Goal: Information Seeking & Learning: Compare options

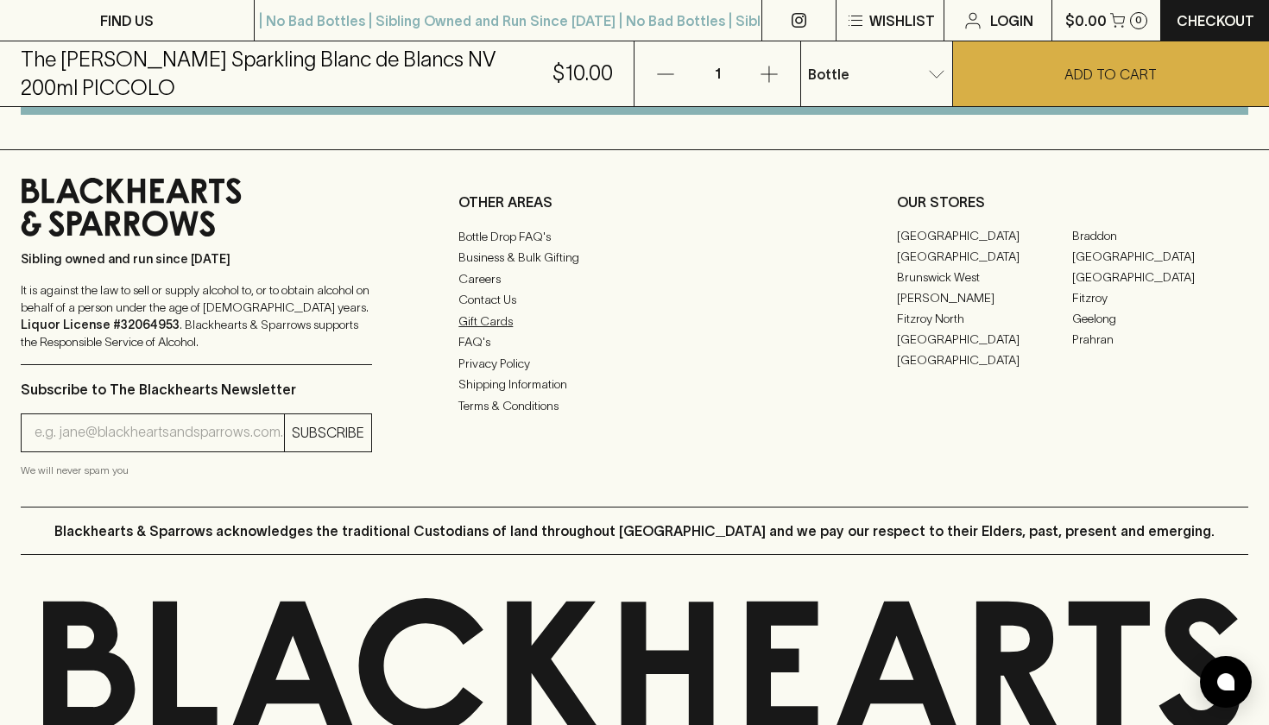
scroll to position [1132, 0]
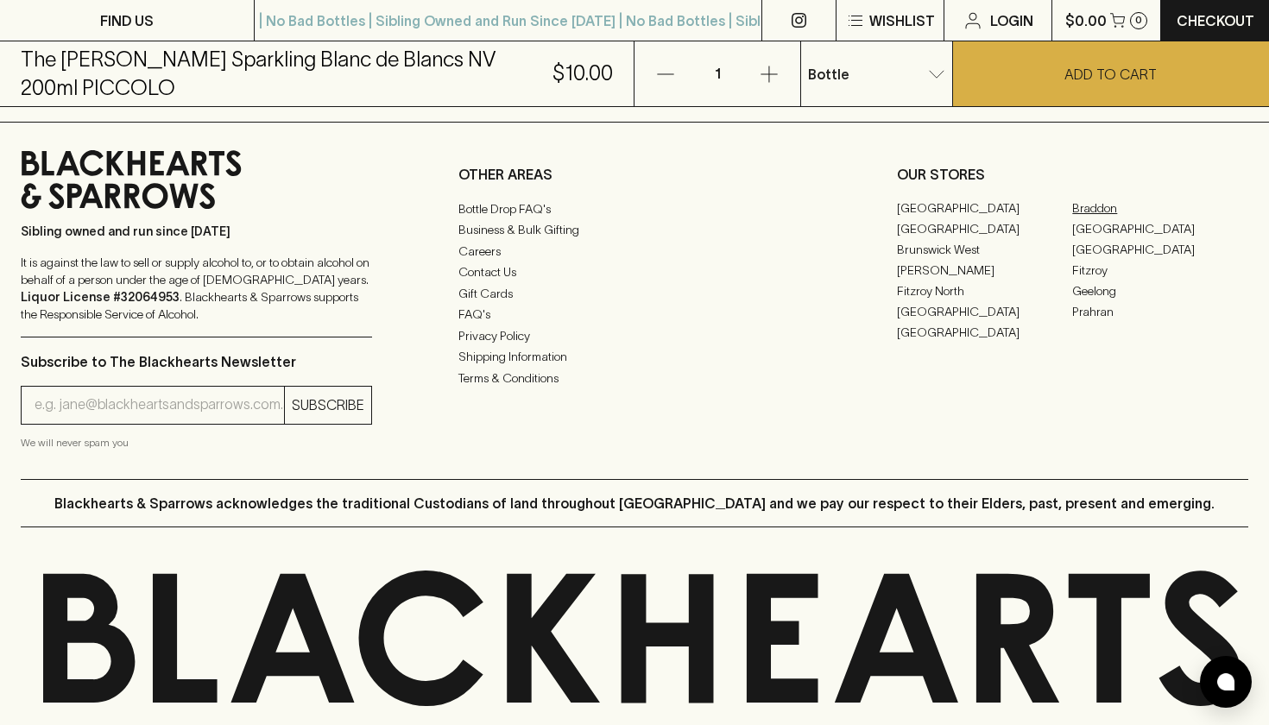
click at [1103, 219] on link "Braddon" at bounding box center [1161, 209] width 176 height 21
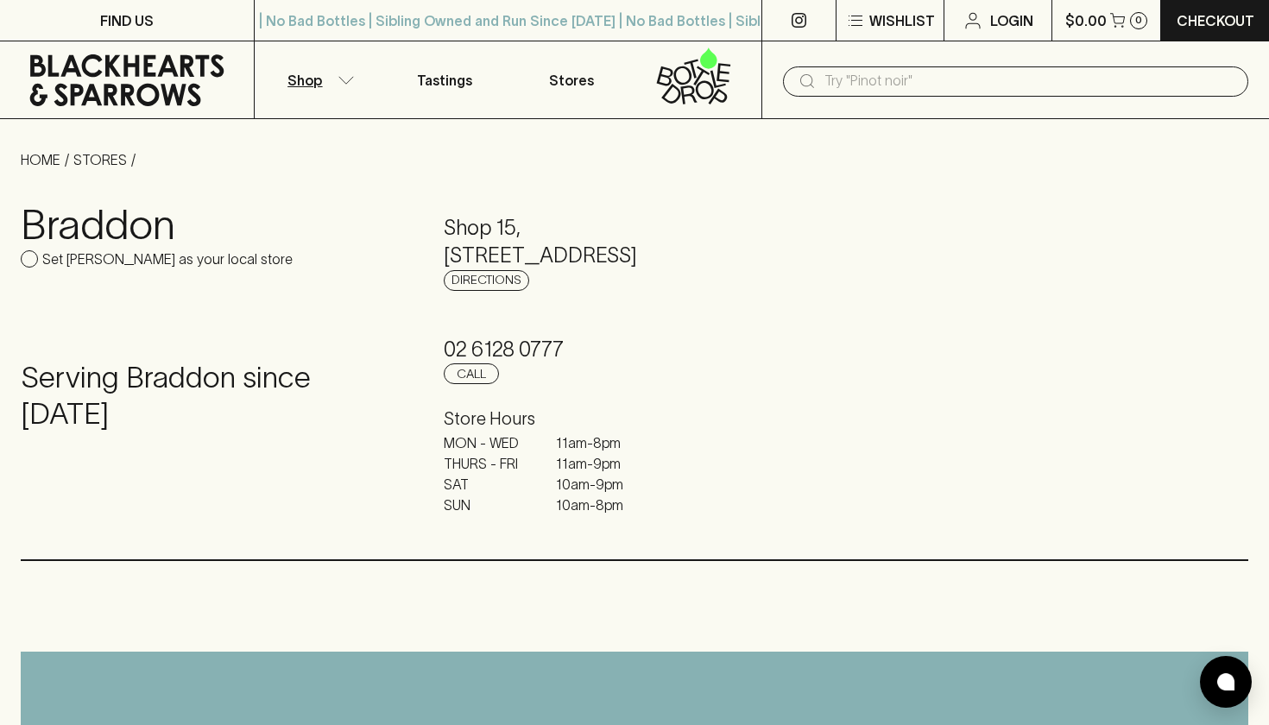
click at [335, 80] on button "Shop" at bounding box center [318, 79] width 127 height 77
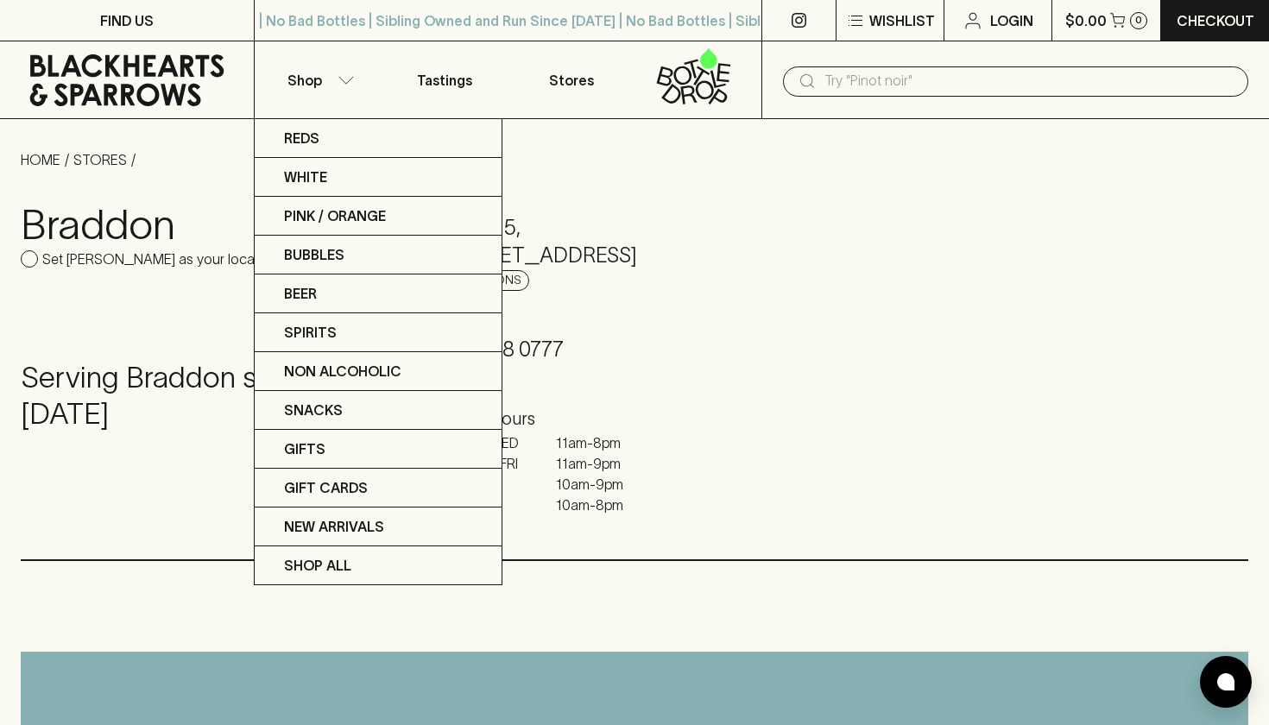
click at [592, 13] on div at bounding box center [634, 362] width 1269 height 725
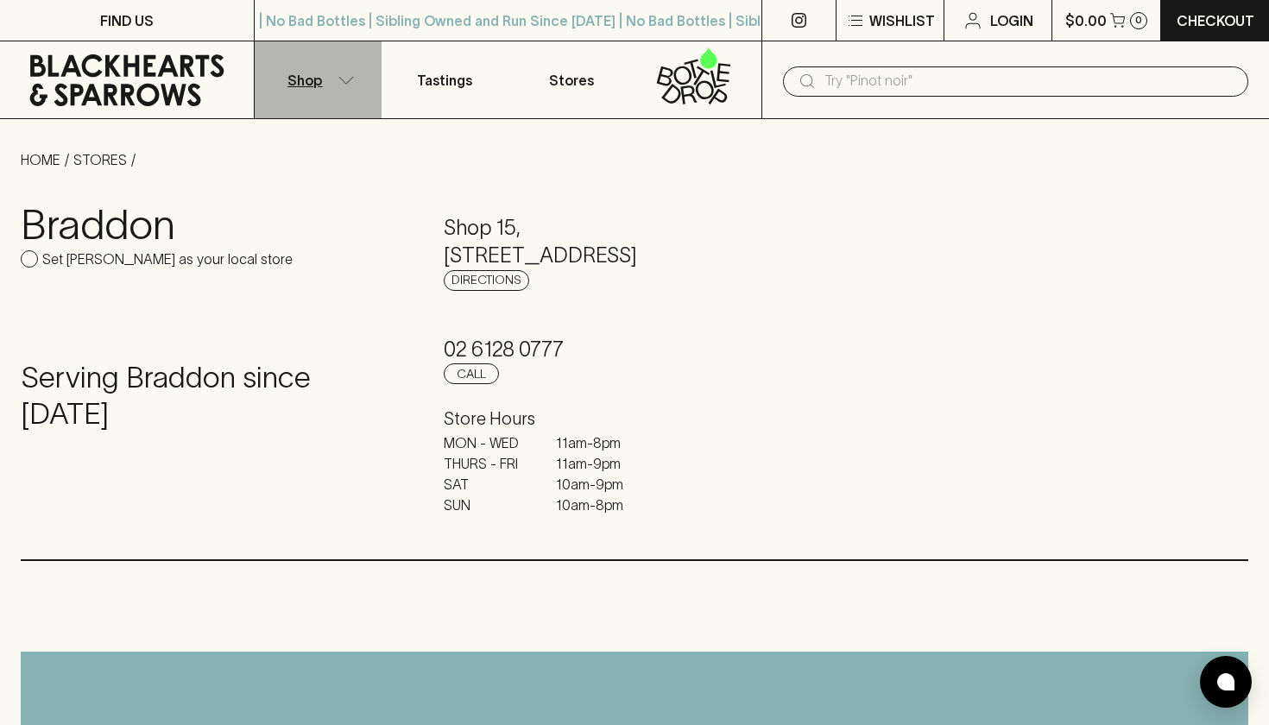
click at [334, 78] on button "Shop" at bounding box center [318, 79] width 127 height 77
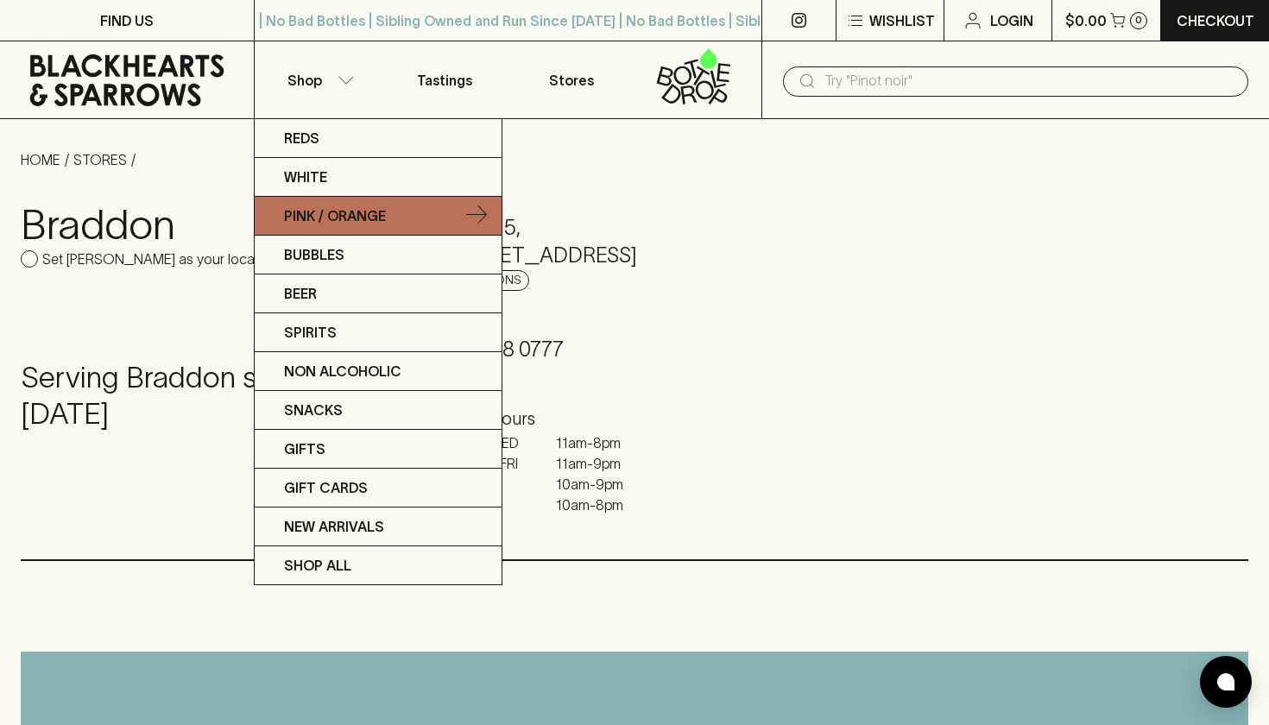
click at [332, 212] on p "Pink / Orange" at bounding box center [335, 216] width 102 height 21
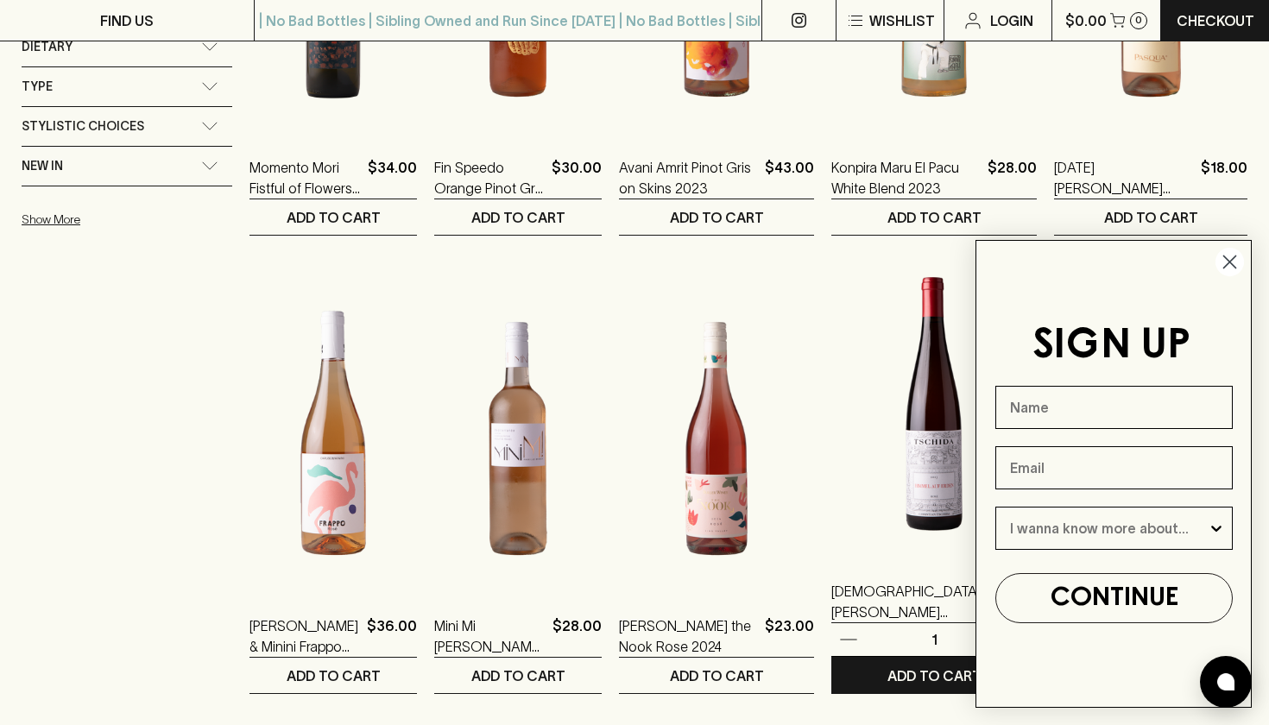
click at [1223, 260] on circle "Close dialog" at bounding box center [1230, 262] width 28 height 28
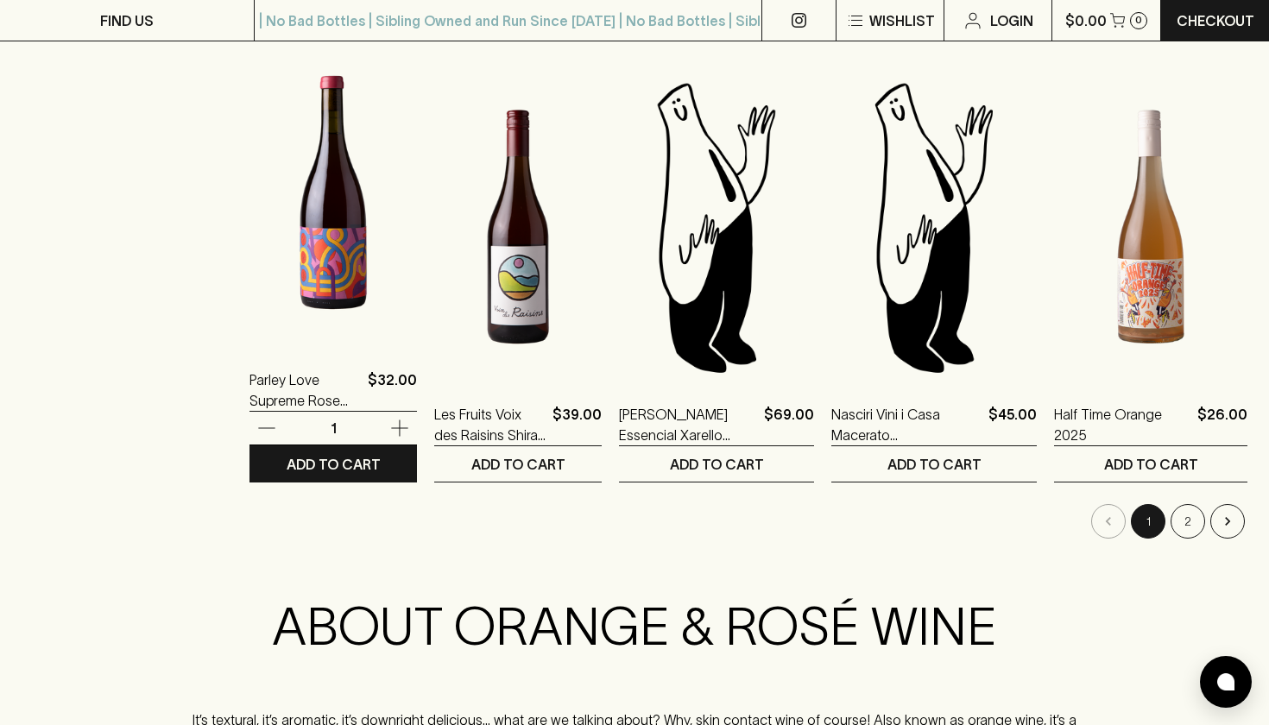
scroll to position [1701, 0]
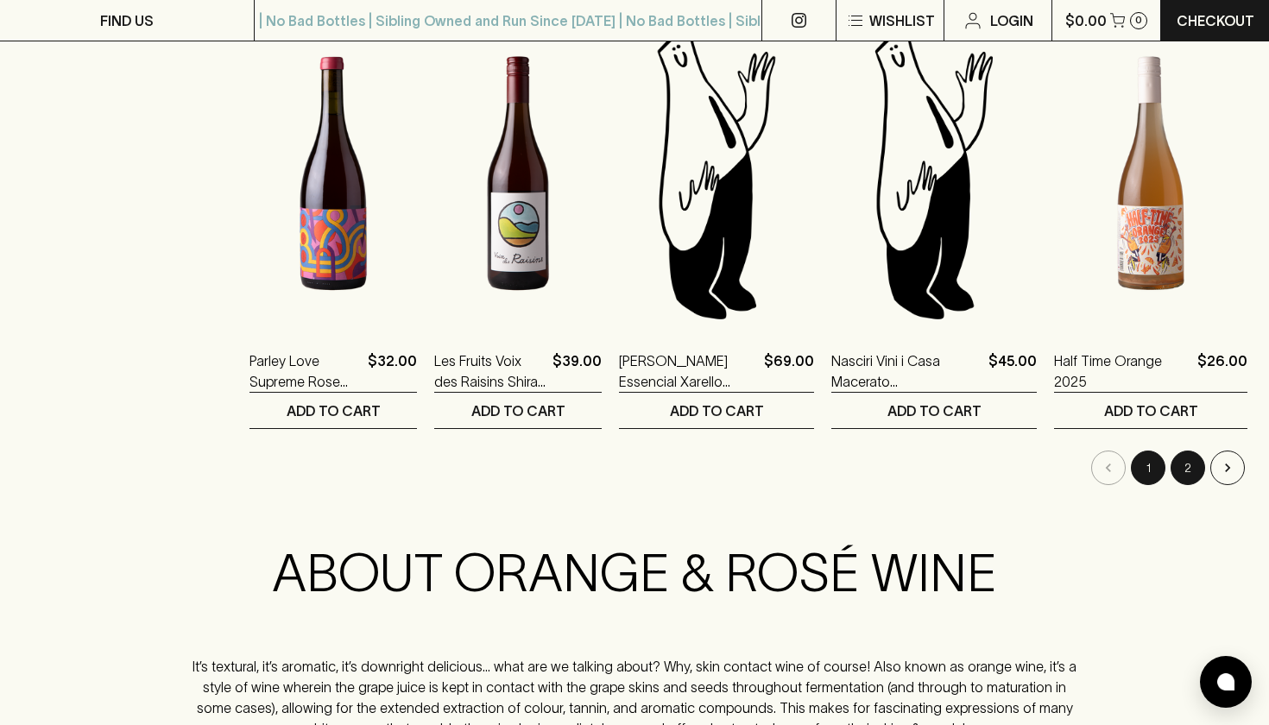
click at [1197, 452] on button "2" at bounding box center [1188, 468] width 35 height 35
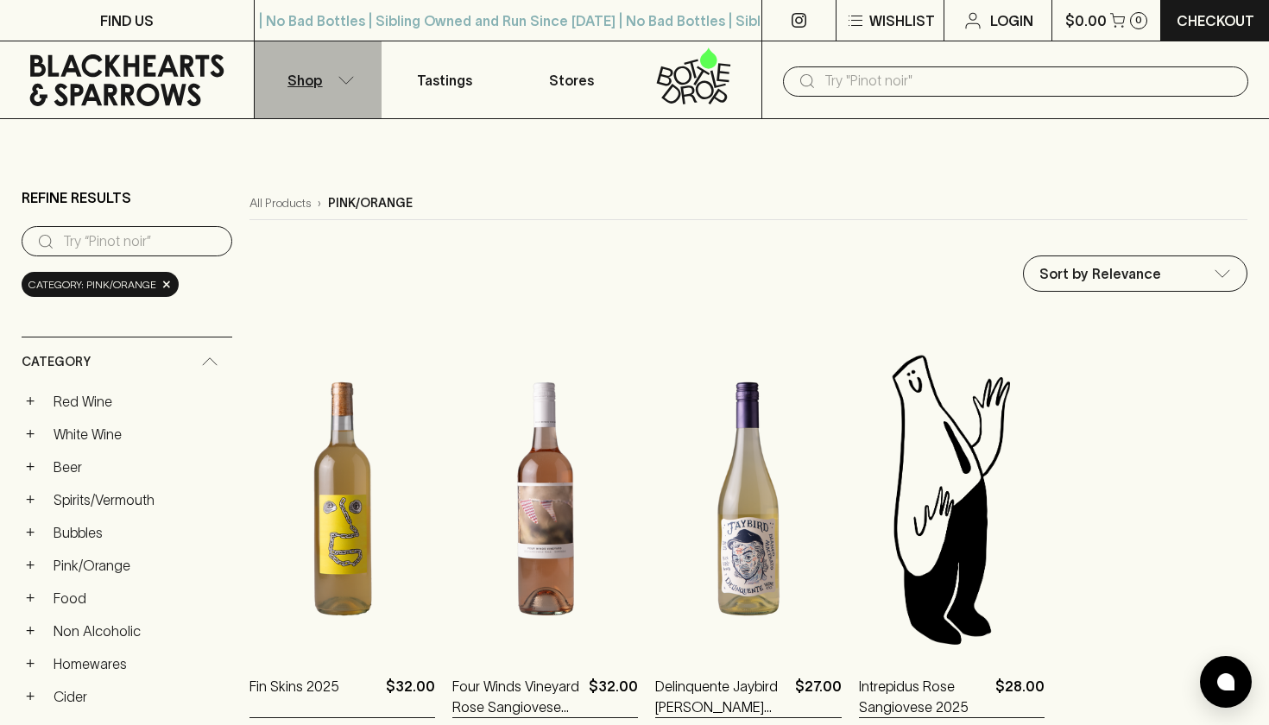
click at [349, 85] on button "Shop" at bounding box center [318, 79] width 127 height 77
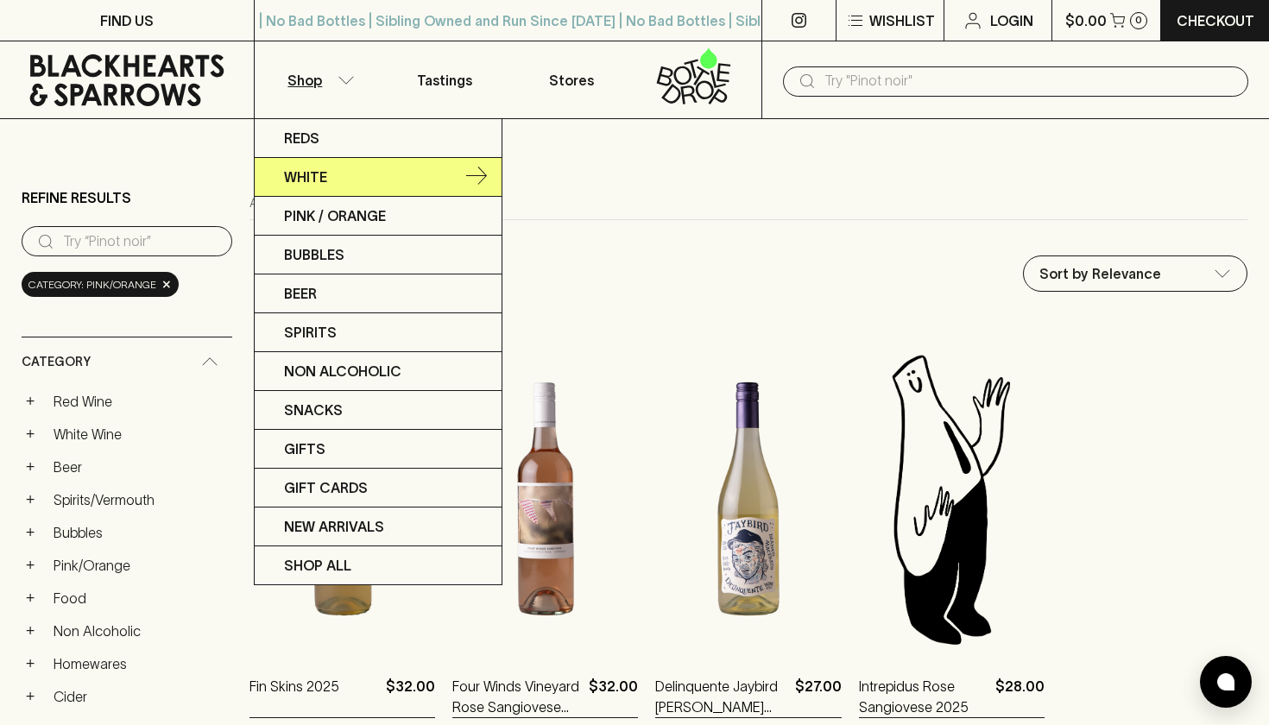
click at [338, 173] on link "White" at bounding box center [378, 177] width 247 height 39
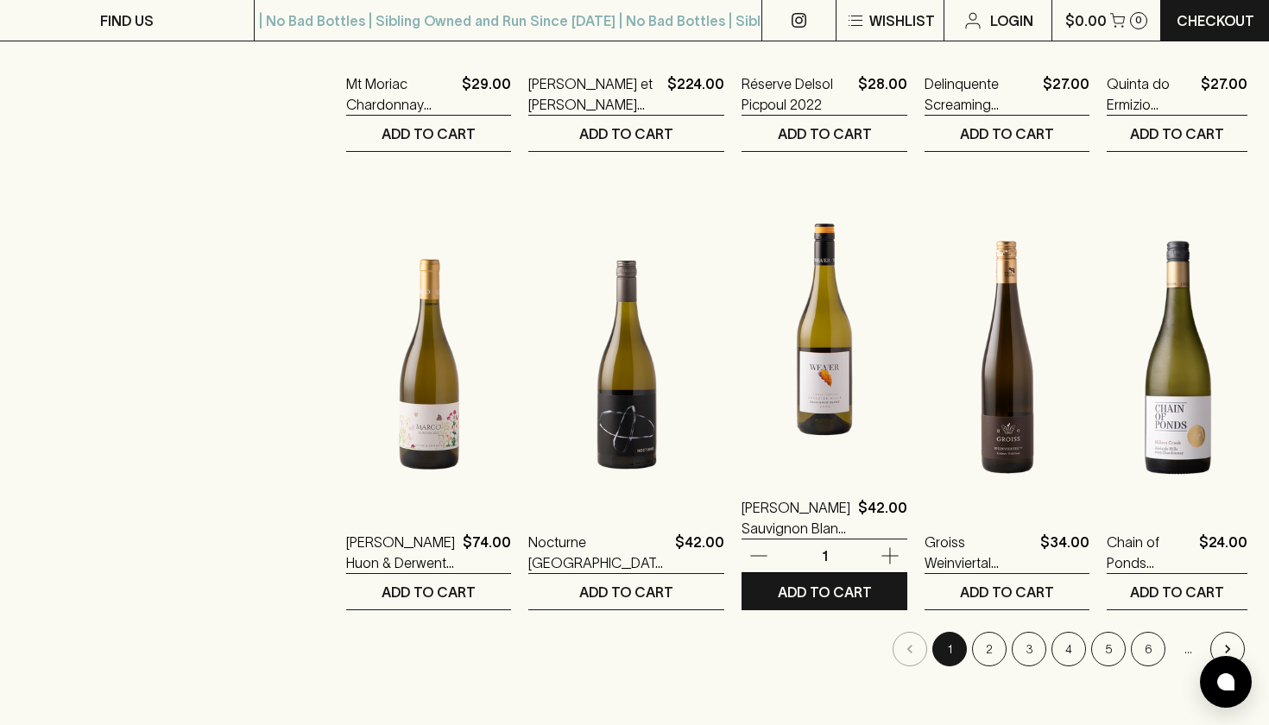
scroll to position [1581, 0]
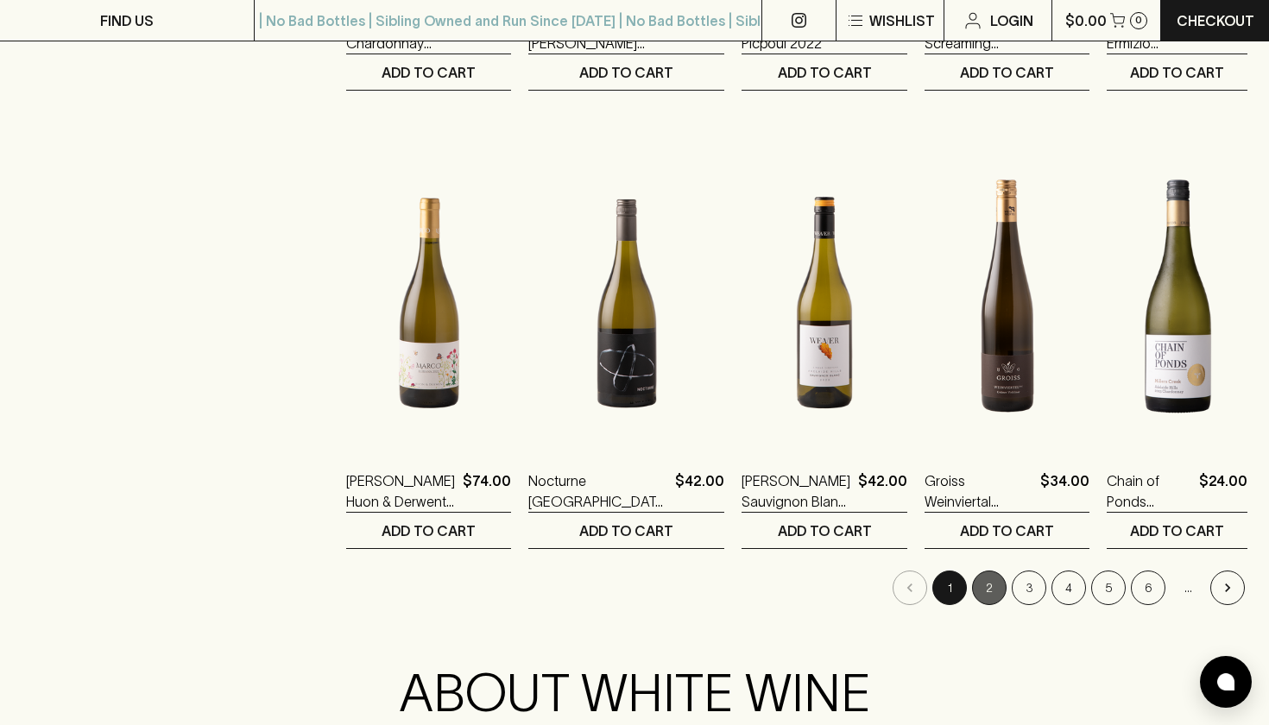
click at [982, 571] on button "2" at bounding box center [989, 588] width 35 height 35
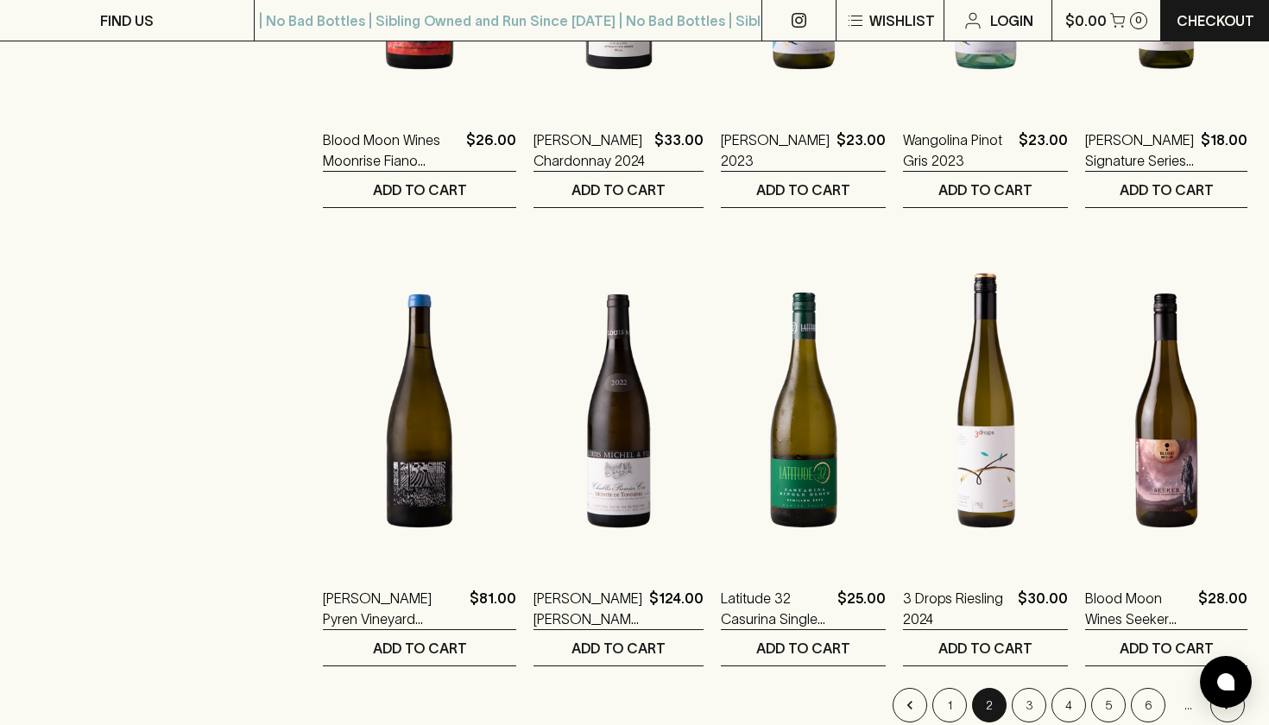
scroll to position [1491, 0]
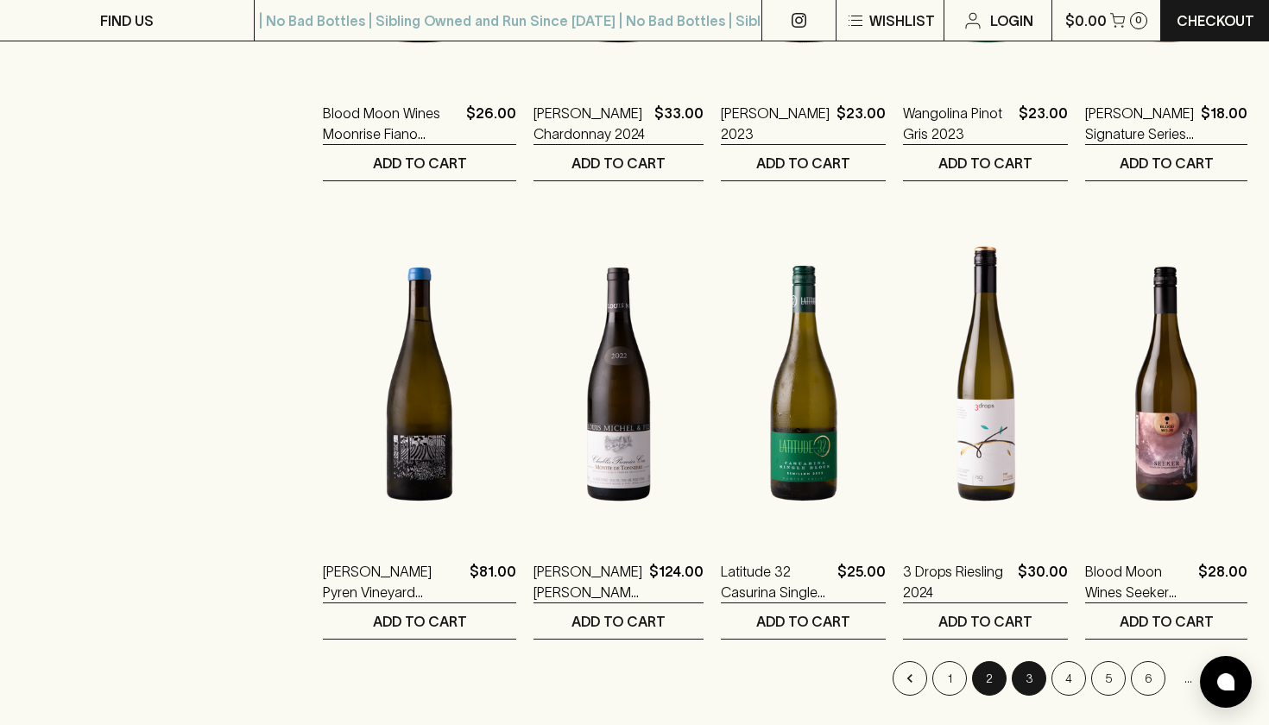
click at [1036, 667] on button "3" at bounding box center [1029, 678] width 35 height 35
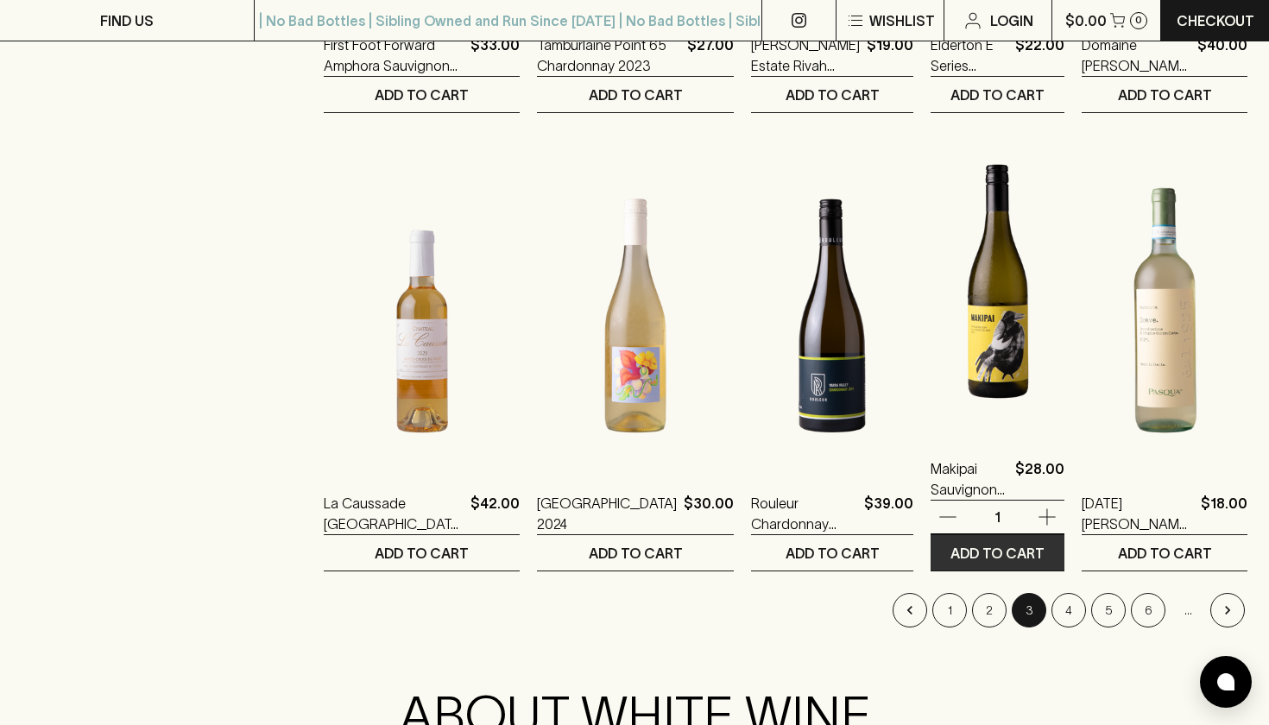
scroll to position [1582, 0]
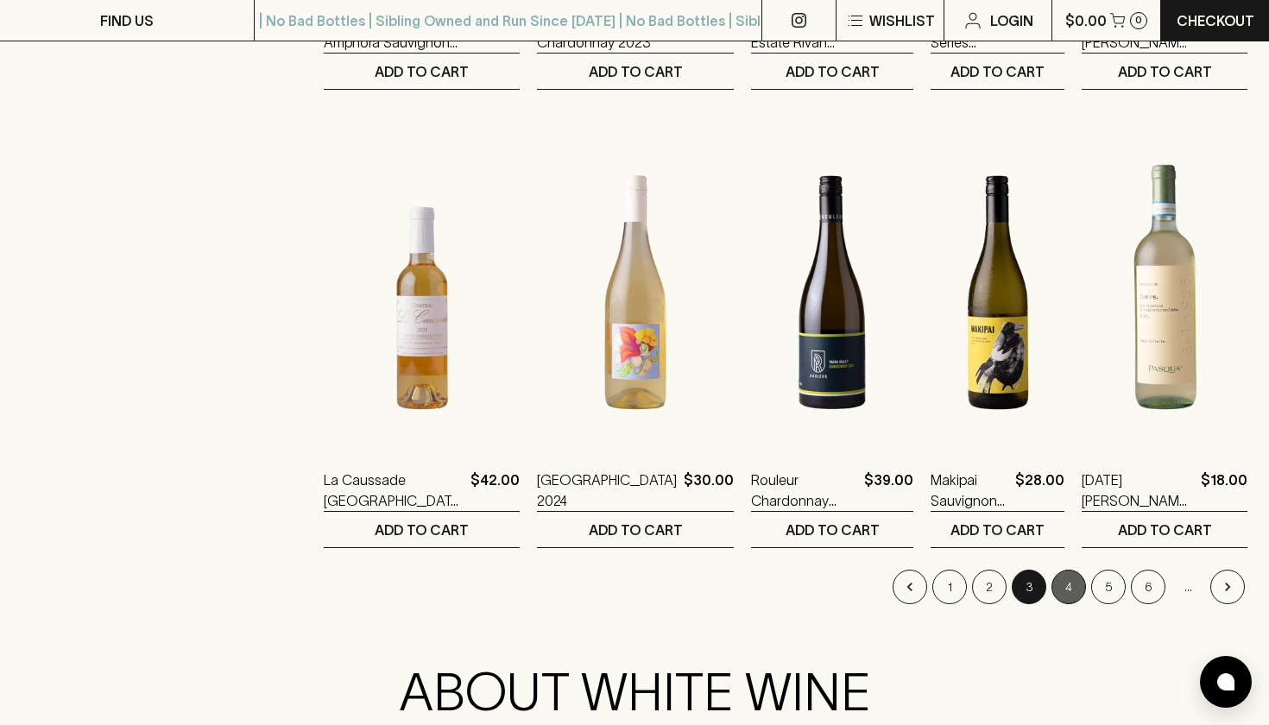
click at [1070, 570] on button "4" at bounding box center [1069, 587] width 35 height 35
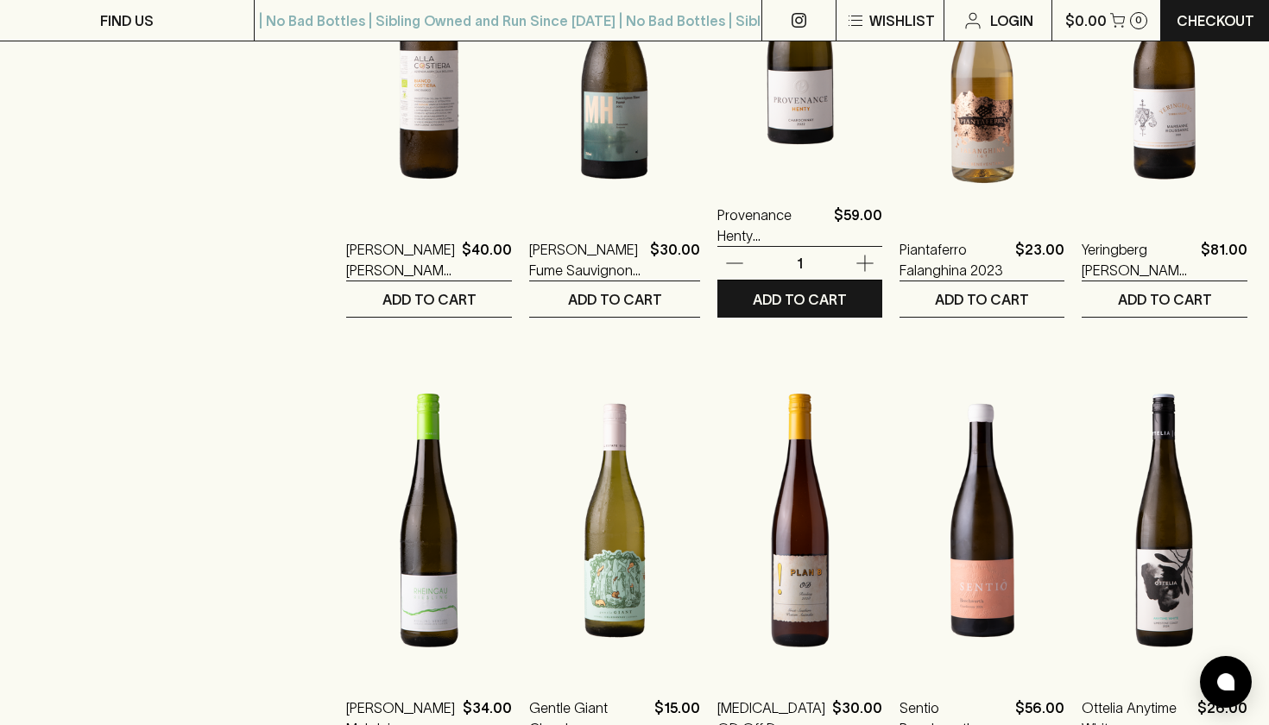
scroll to position [1655, 0]
